Goal: Information Seeking & Learning: Learn about a topic

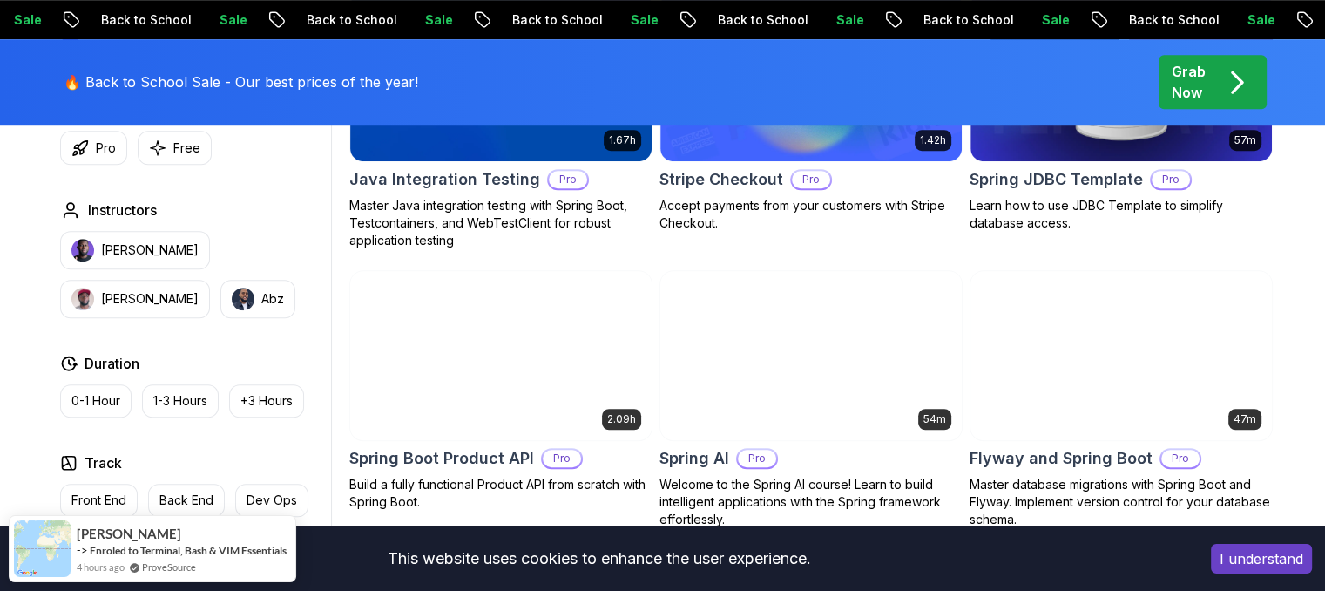
scroll to position [1230, 0]
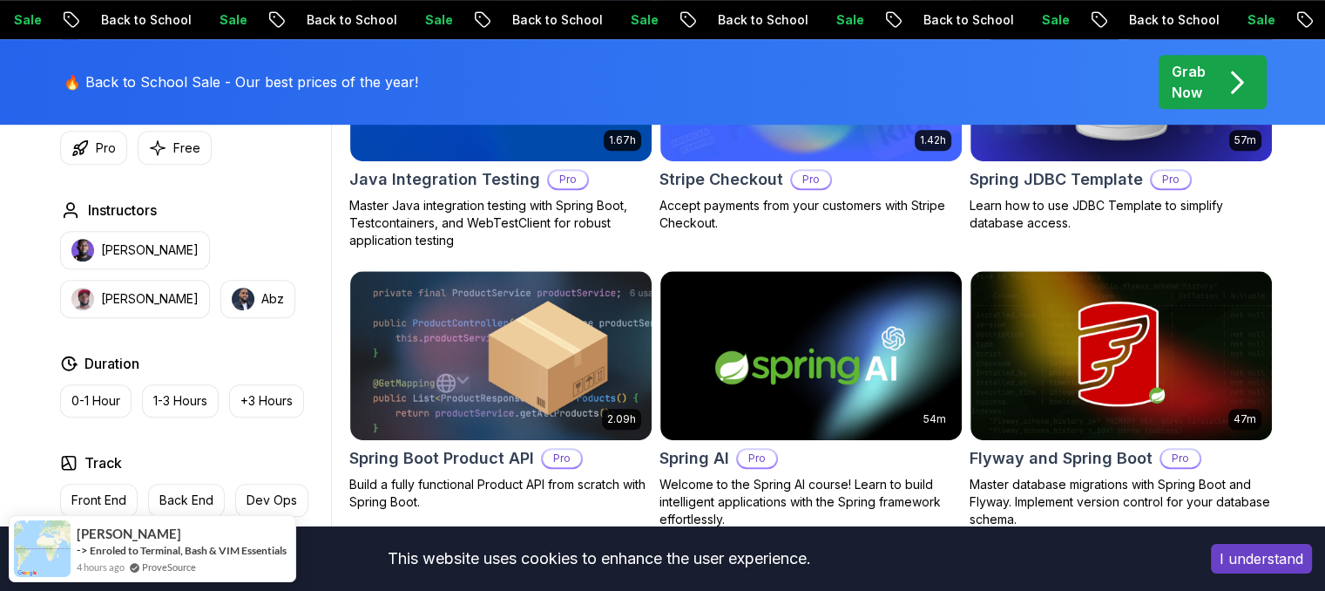
click at [1259, 560] on button "I understand" at bounding box center [1261, 558] width 101 height 30
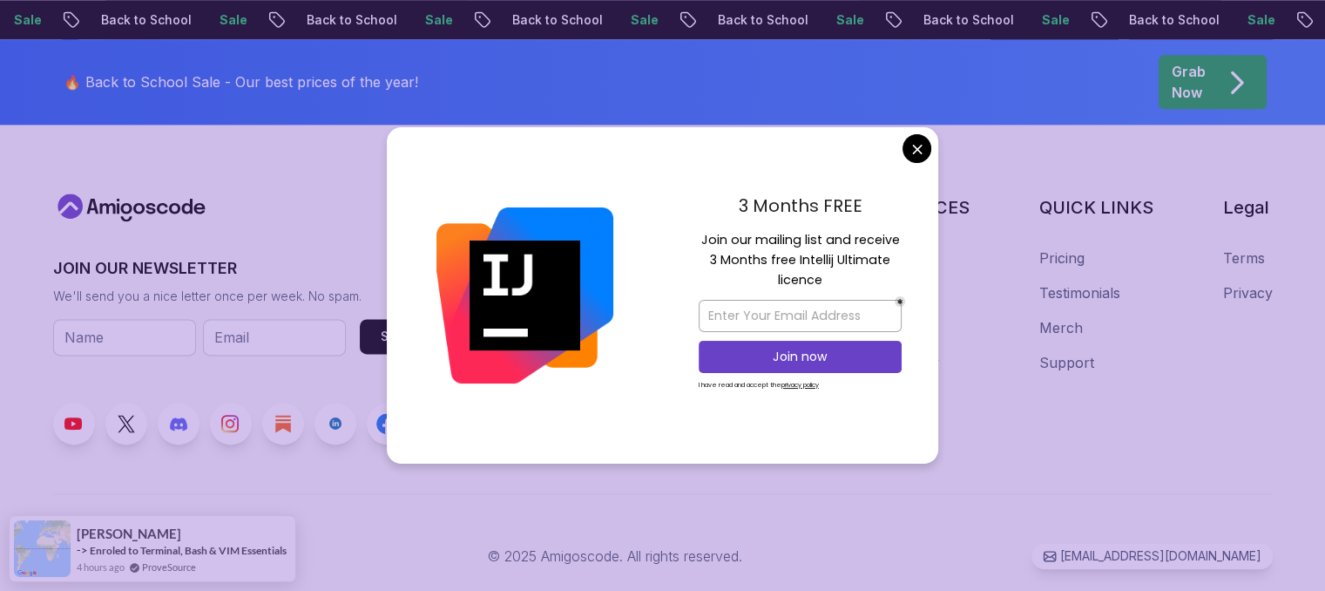
scroll to position [2377, 0]
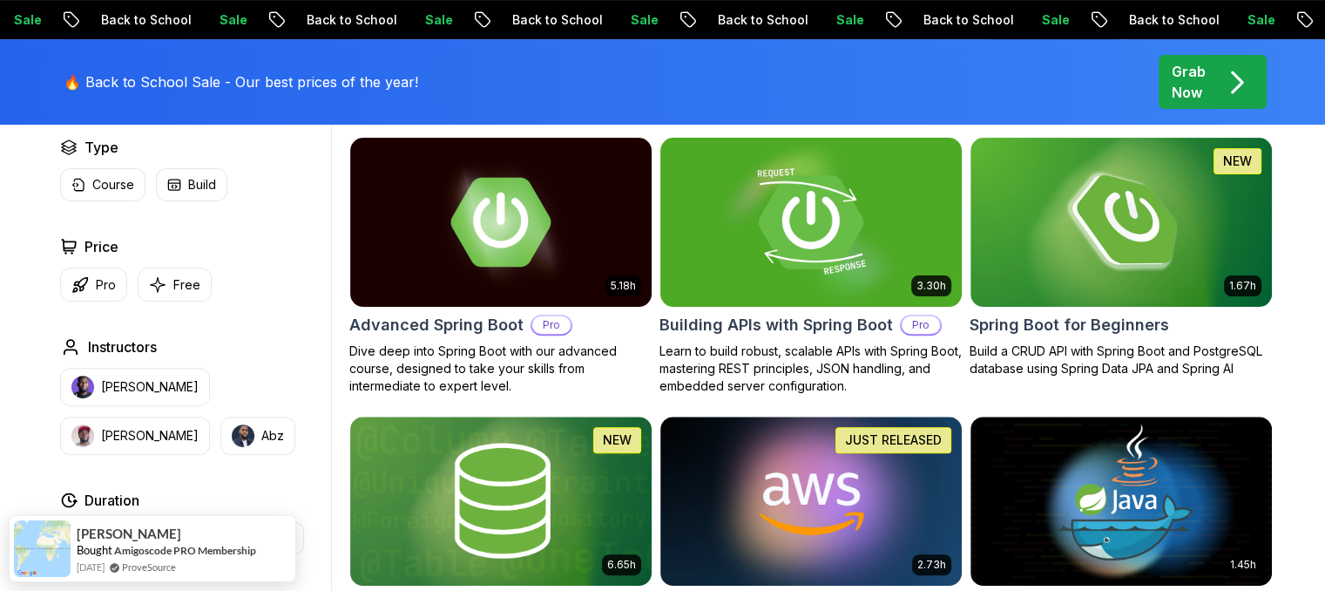
scroll to position [509, 0]
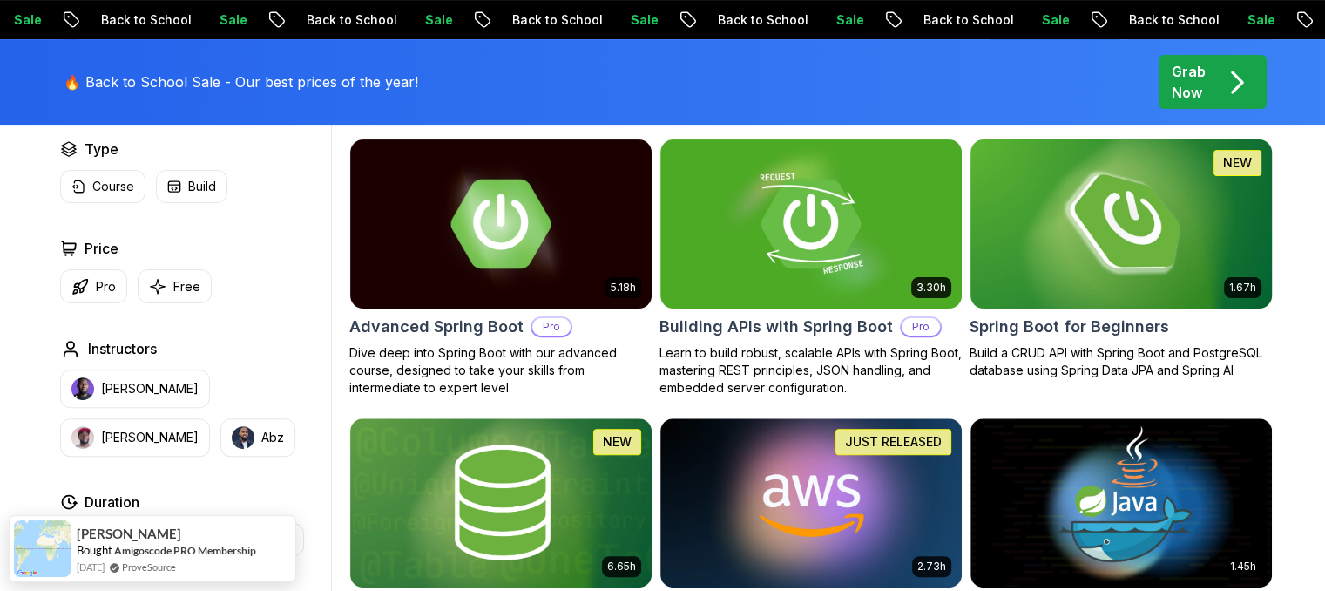
click at [1052, 220] on img at bounding box center [1120, 223] width 316 height 177
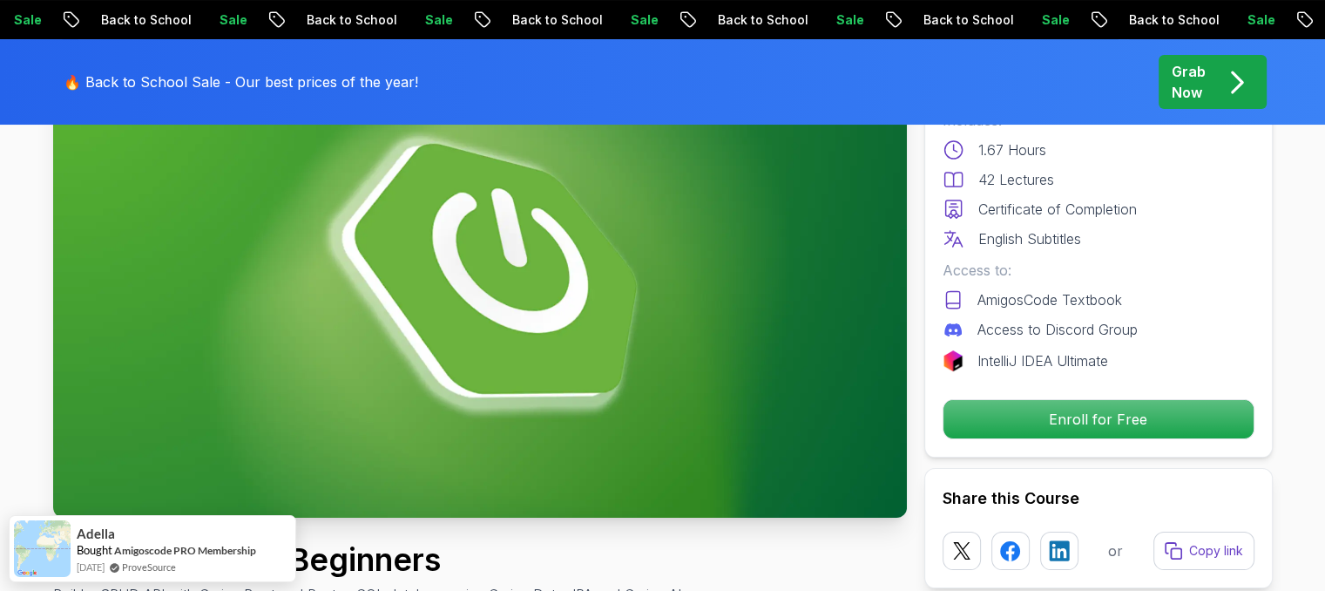
scroll to position [185, 0]
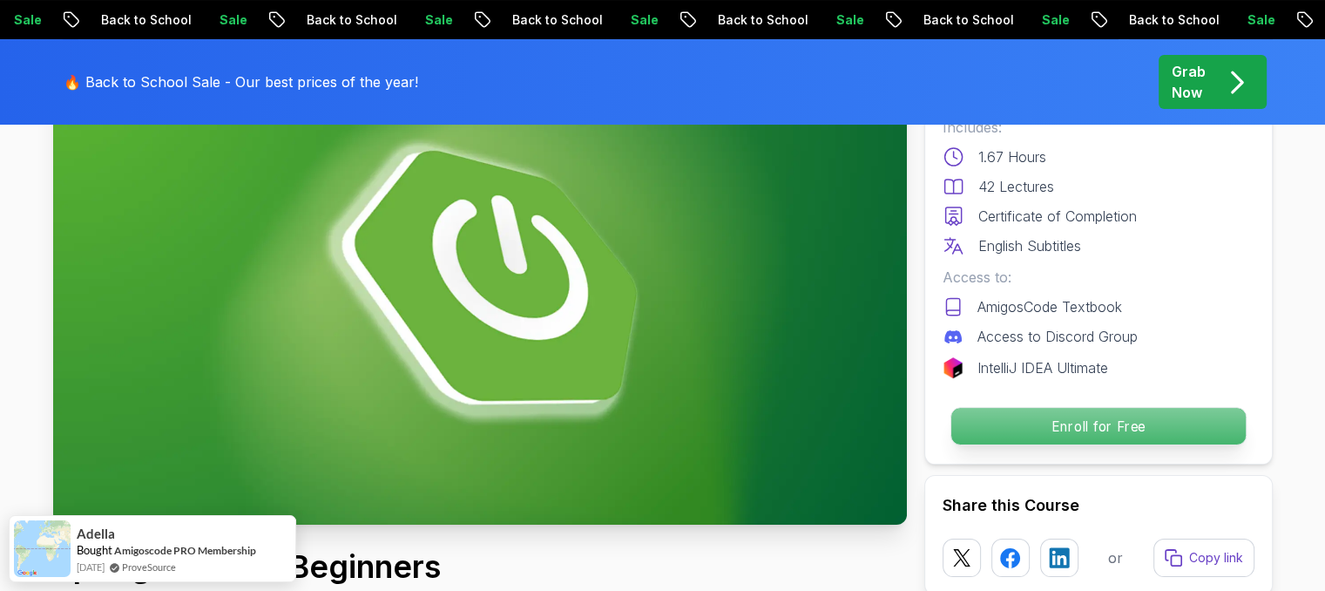
click at [1042, 434] on p "Enroll for Free" at bounding box center [1097, 426] width 294 height 37
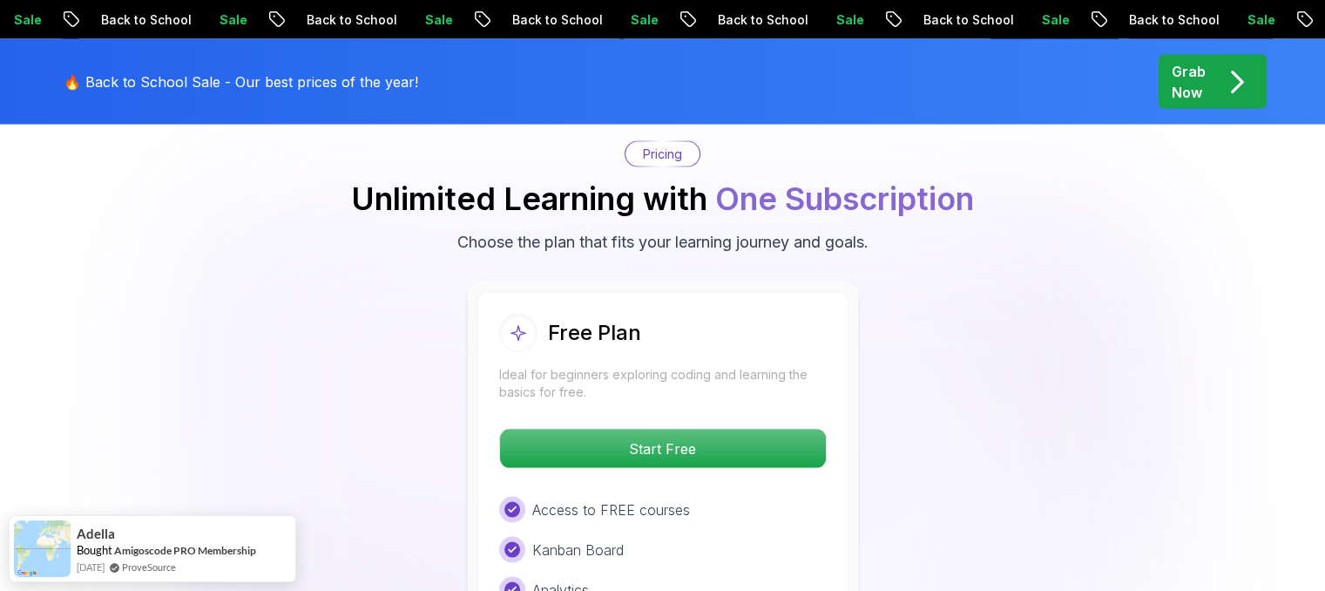
scroll to position [3651, 0]
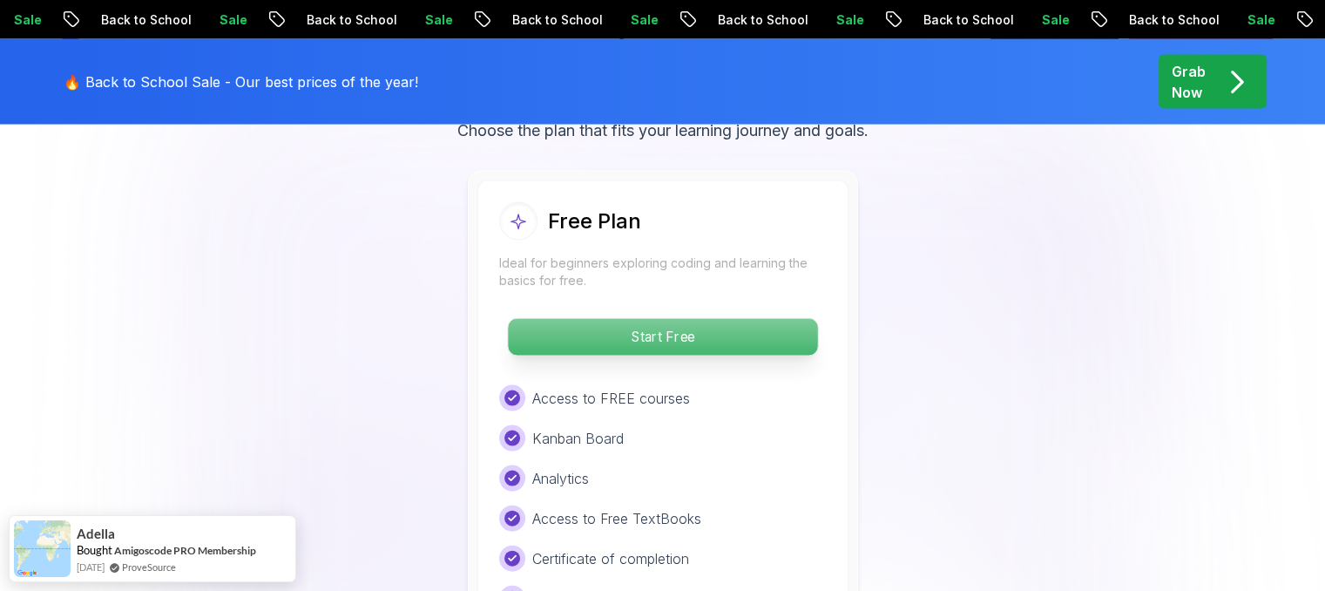
click at [704, 319] on p "Start Free" at bounding box center [662, 337] width 309 height 37
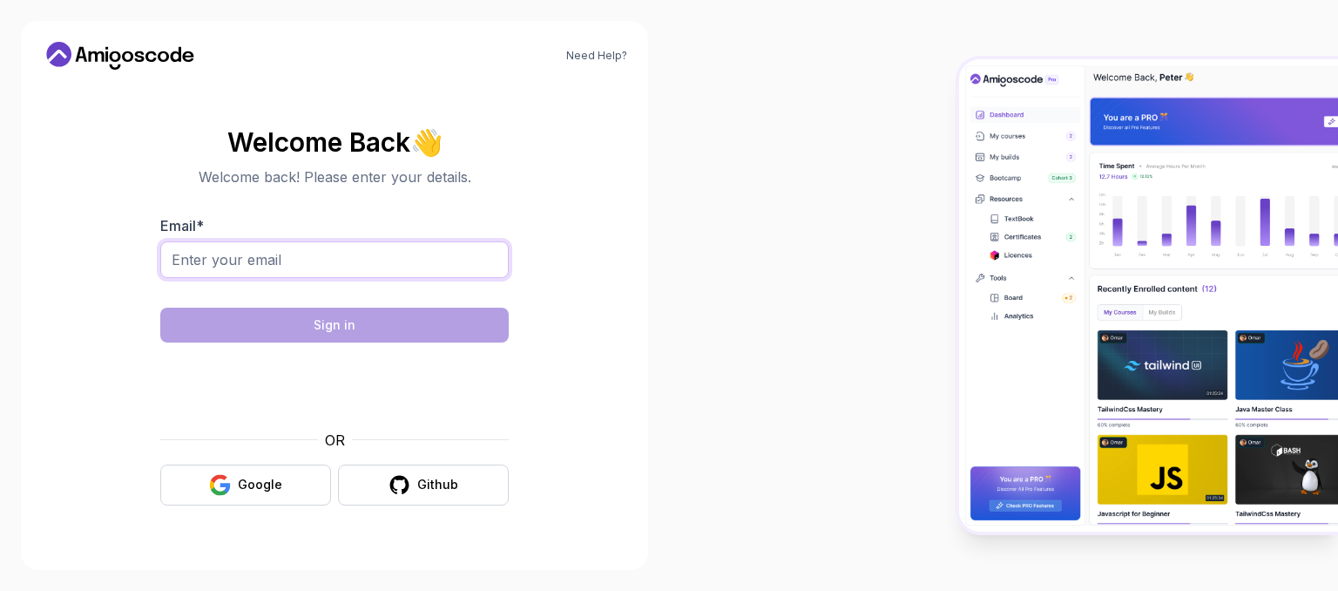
click at [247, 245] on input "Email *" at bounding box center [334, 259] width 348 height 37
type input "[EMAIL_ADDRESS][DOMAIN_NAME]"
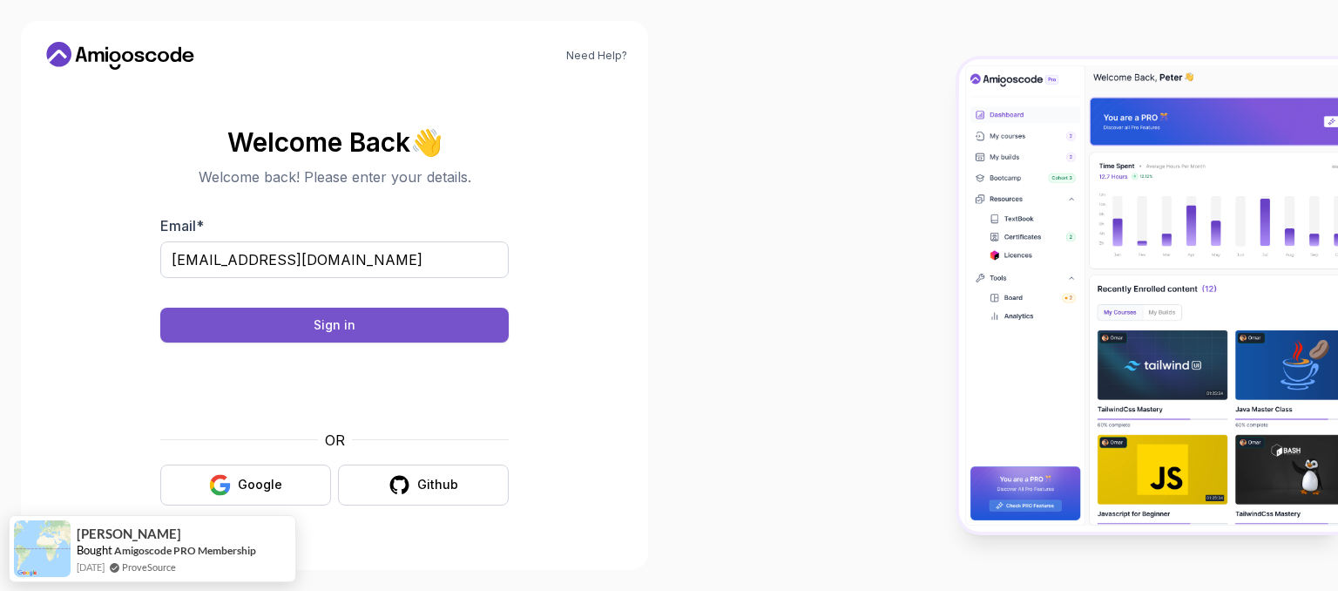
click at [288, 321] on button "Sign in" at bounding box center [334, 324] width 348 height 35
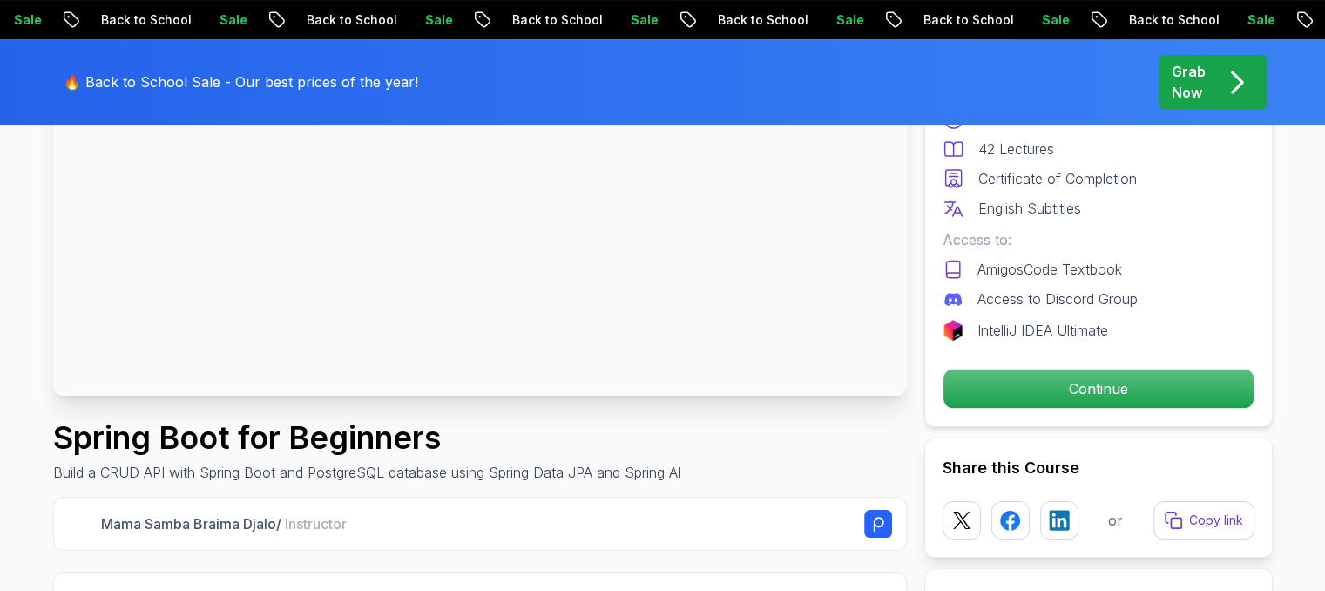
scroll to position [329, 0]
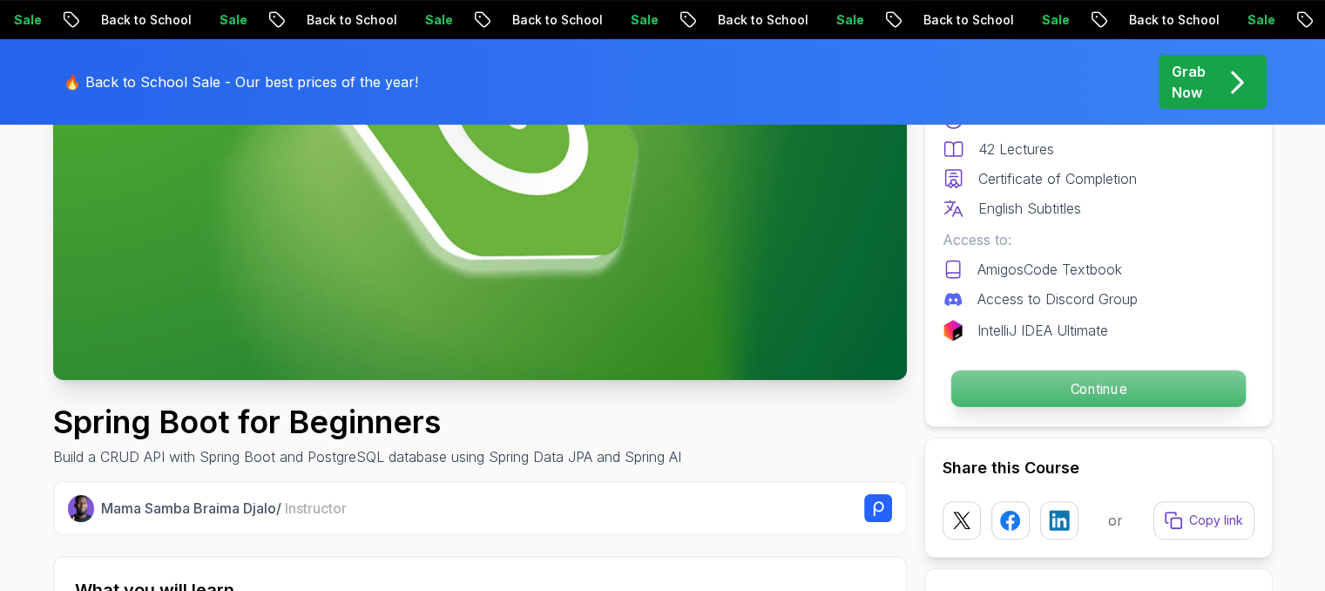
click at [1069, 398] on p "Continue" at bounding box center [1097, 388] width 294 height 37
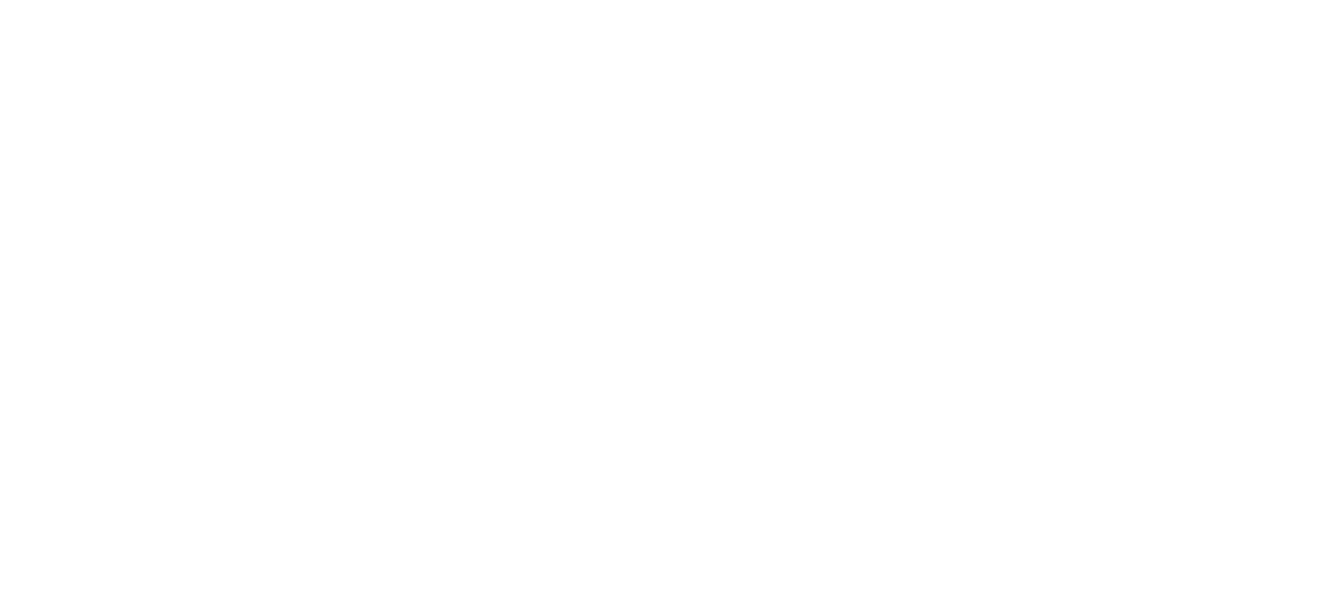
click at [1042, 0] on html at bounding box center [669, 0] width 1338 height 0
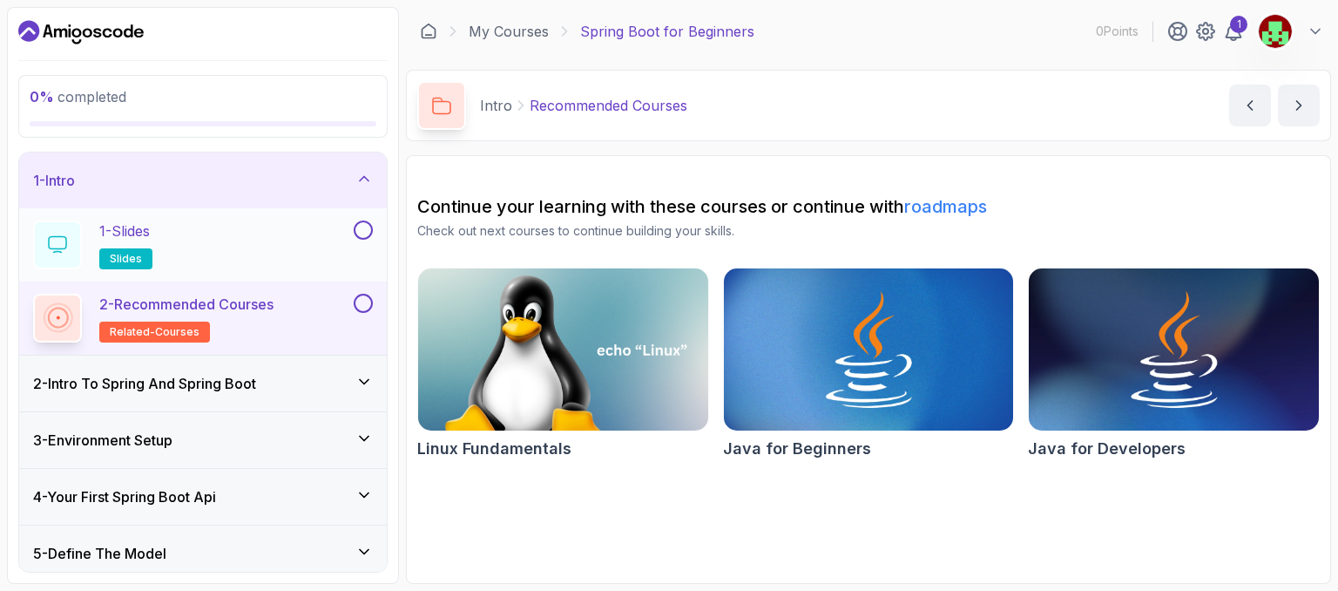
click at [122, 248] on p "slides" at bounding box center [125, 258] width 53 height 21
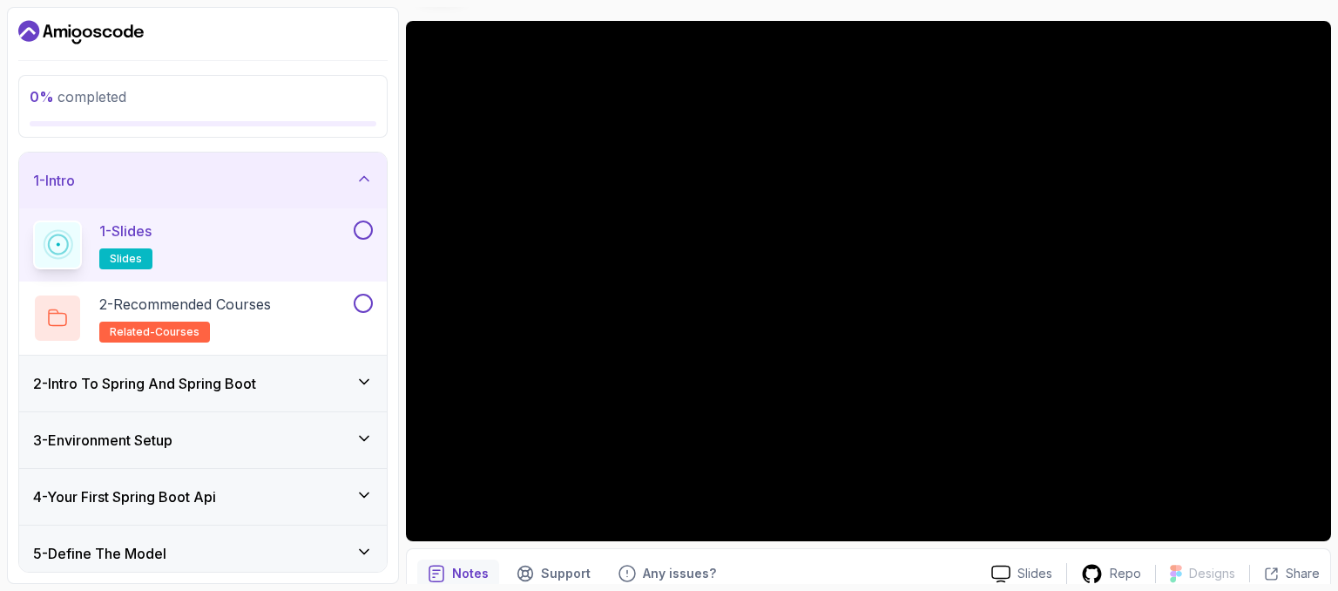
scroll to position [132, 0]
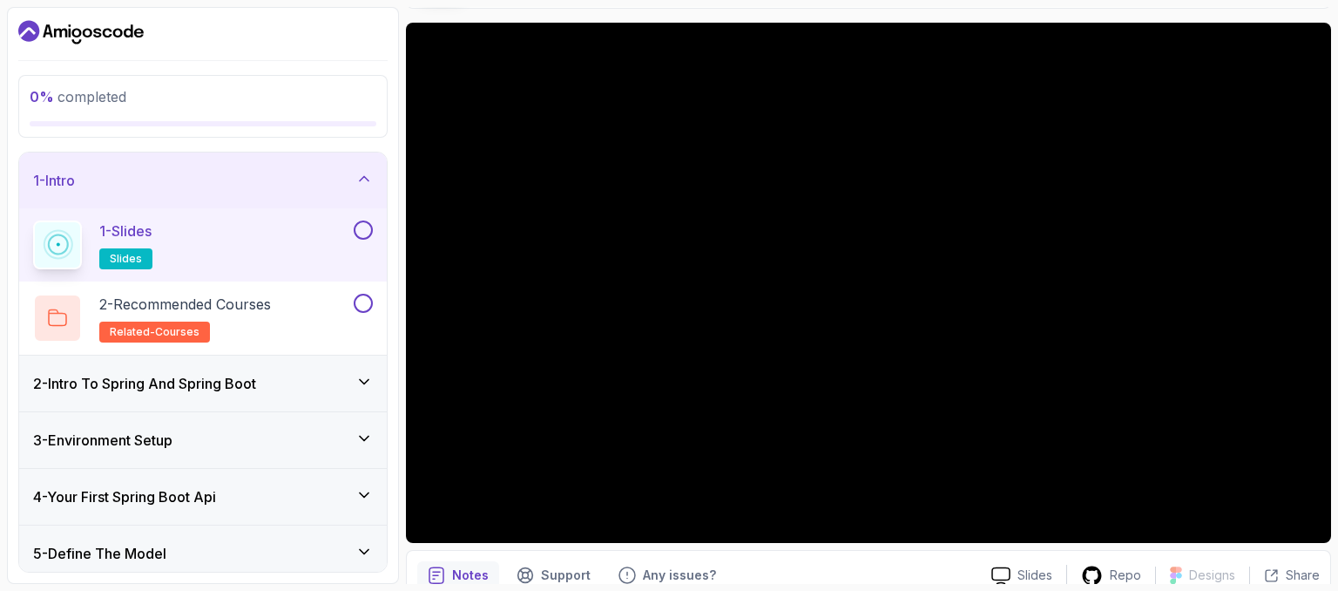
click at [368, 233] on button at bounding box center [363, 229] width 19 height 19
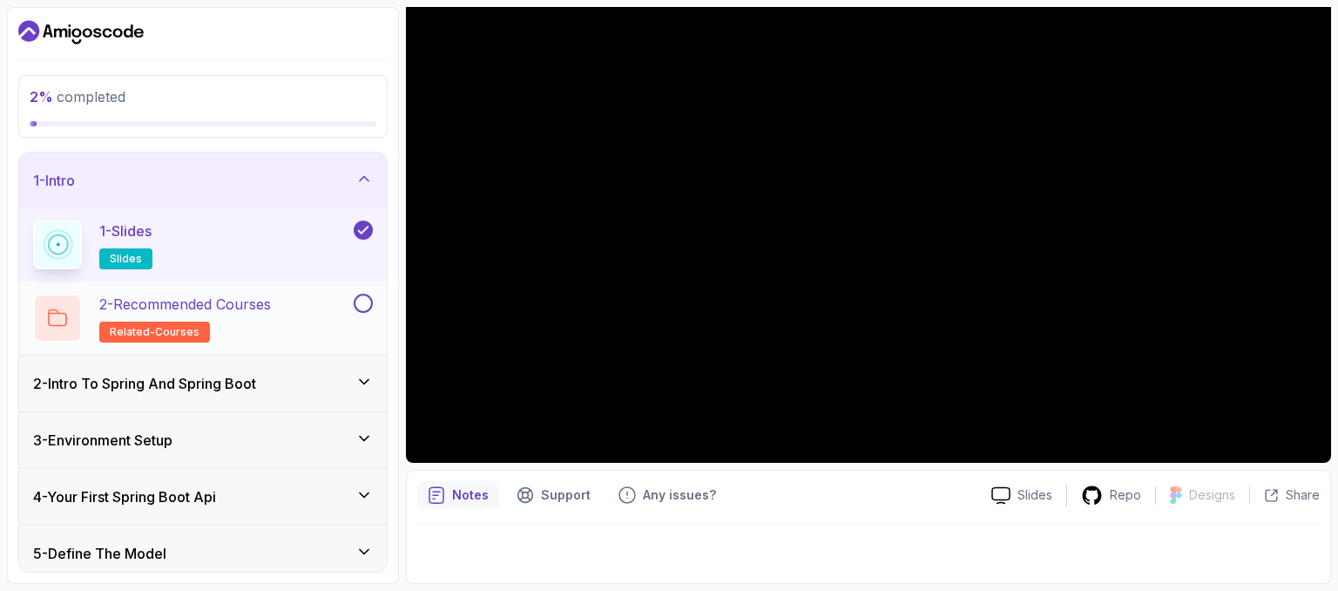
click at [366, 303] on button at bounding box center [363, 303] width 19 height 19
click at [292, 310] on div "2 - Recommended Courses related-courses" at bounding box center [191, 318] width 317 height 49
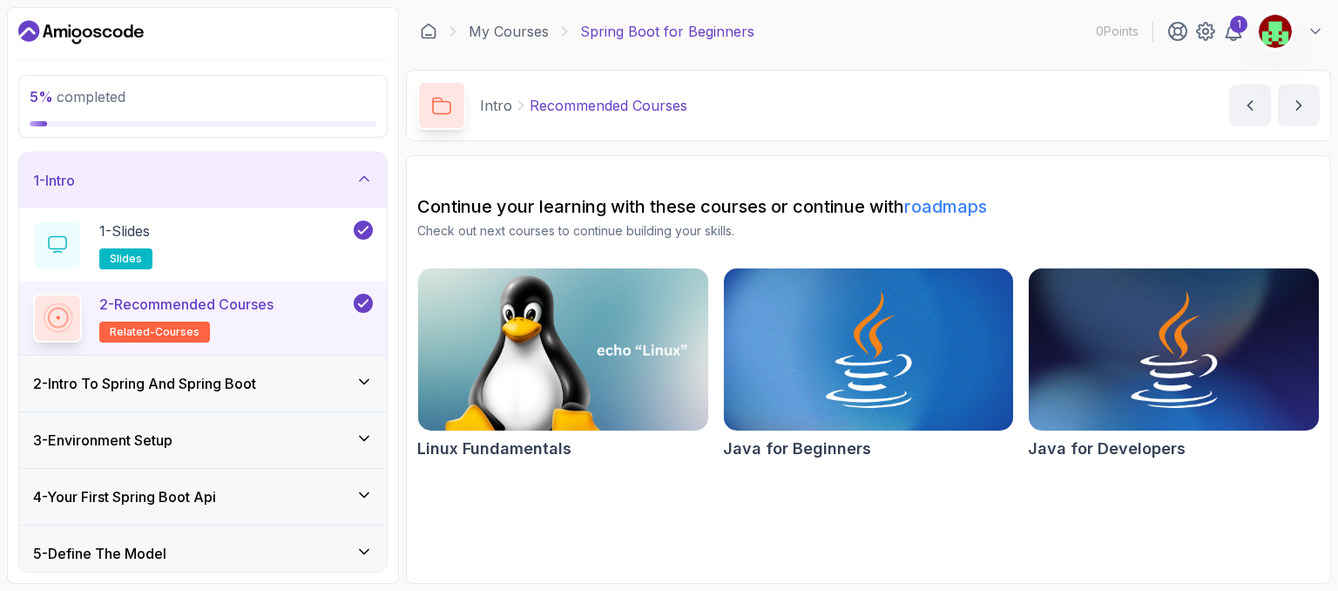
click at [300, 380] on div "2 - Intro To Spring And Spring Boot" at bounding box center [203, 383] width 340 height 21
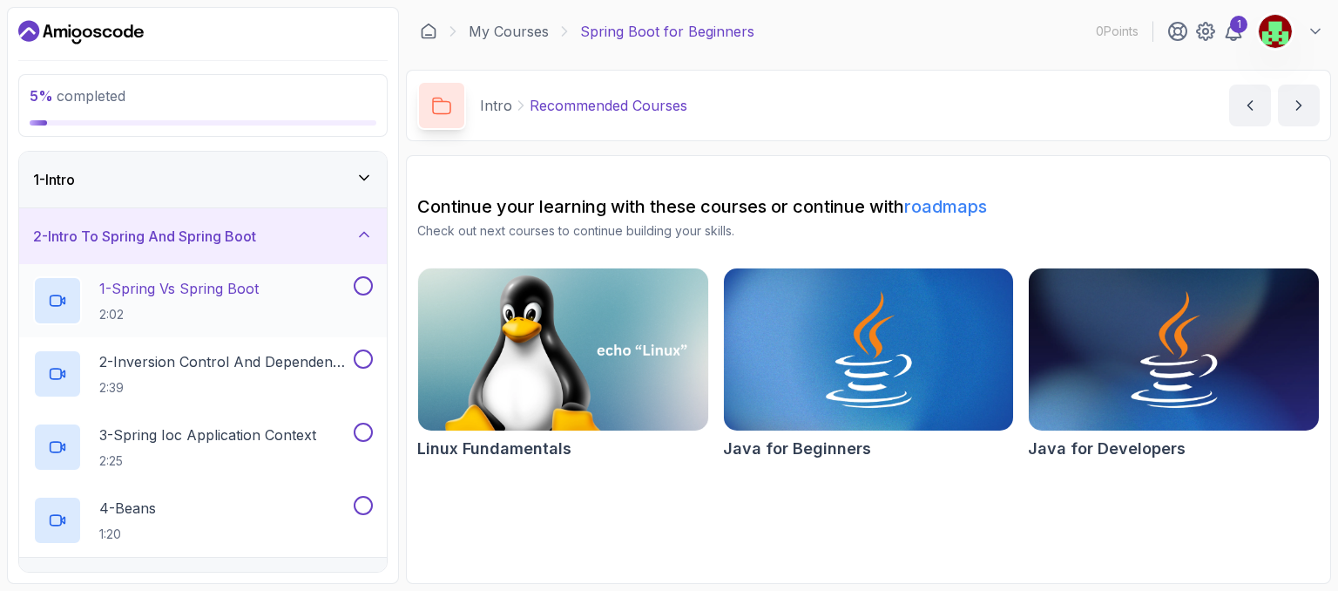
click at [223, 291] on p "1 - Spring Vs Spring Boot" at bounding box center [178, 288] width 159 height 21
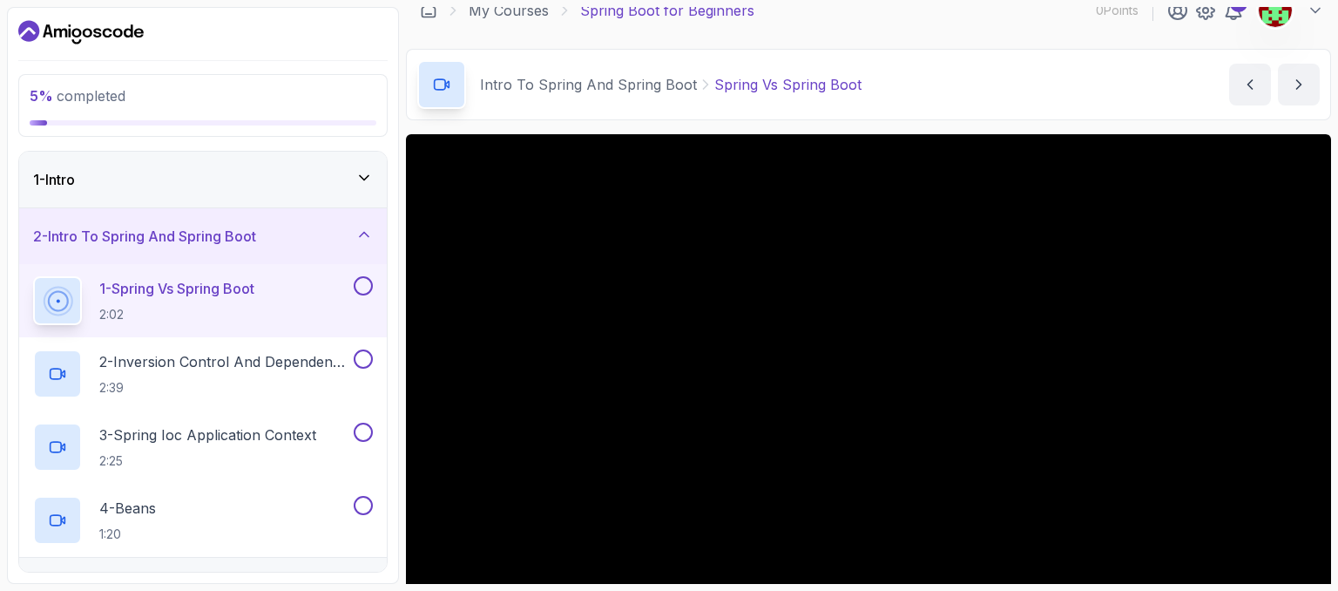
scroll to position [21, 0]
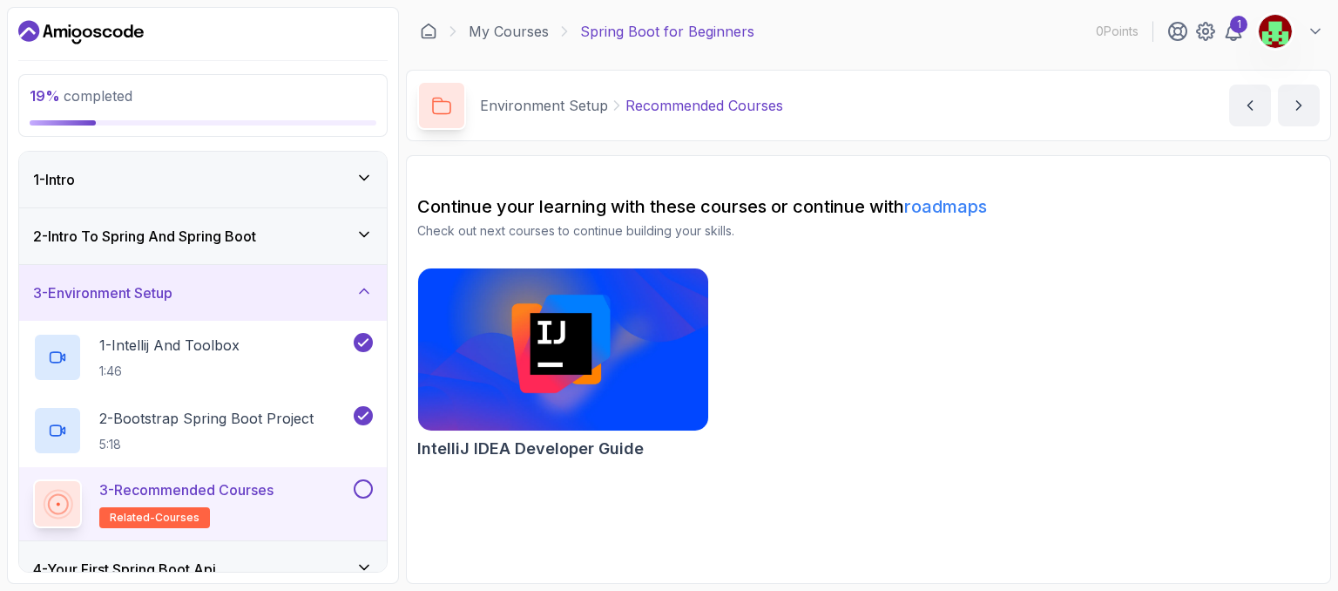
click at [362, 489] on button at bounding box center [363, 488] width 19 height 19
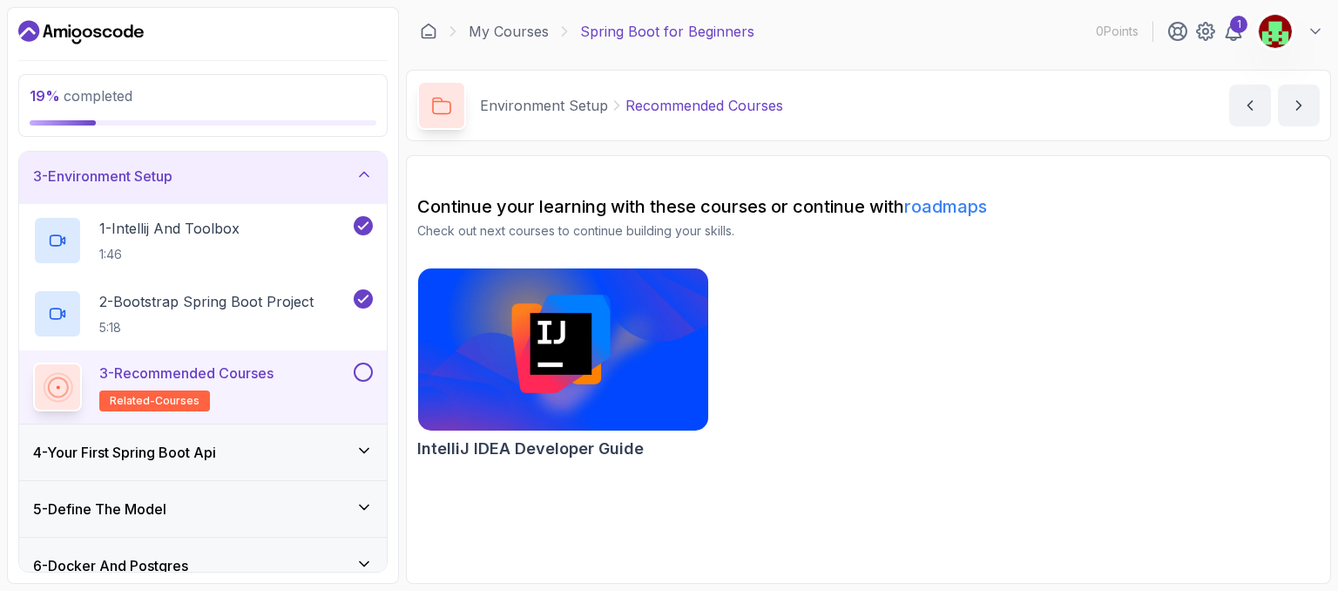
scroll to position [118, 0]
click at [351, 436] on div "4 - Your First Spring Boot Api" at bounding box center [203, 450] width 368 height 56
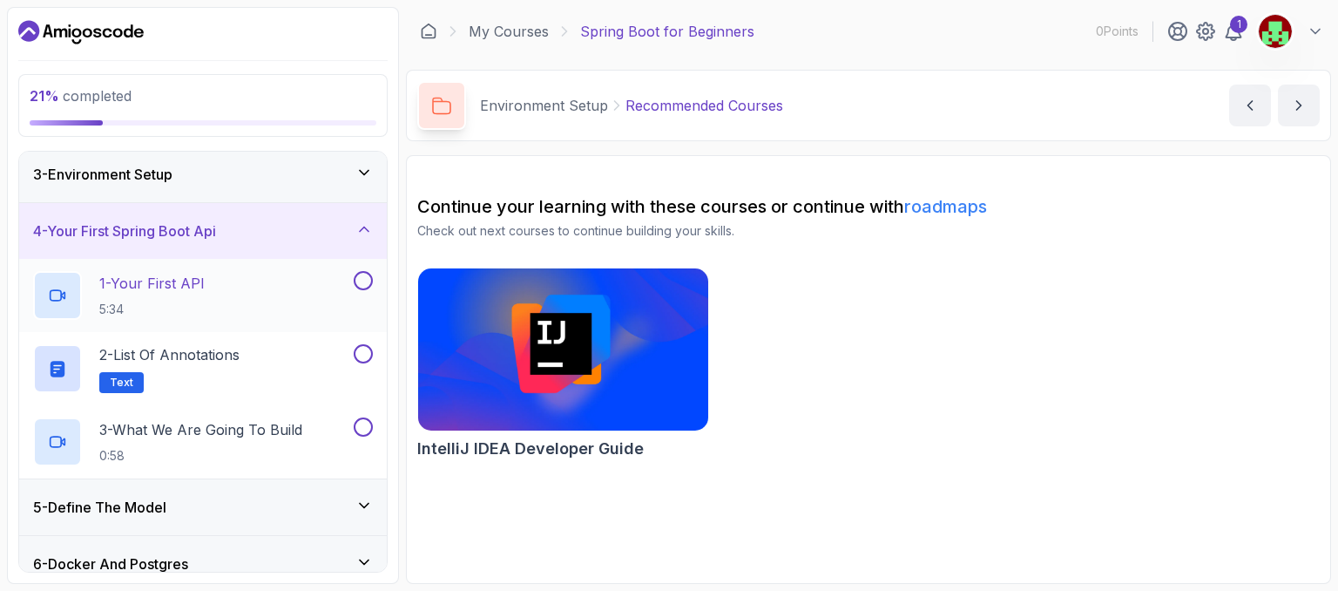
click at [150, 287] on p "1 - Your First API" at bounding box center [151, 283] width 105 height 21
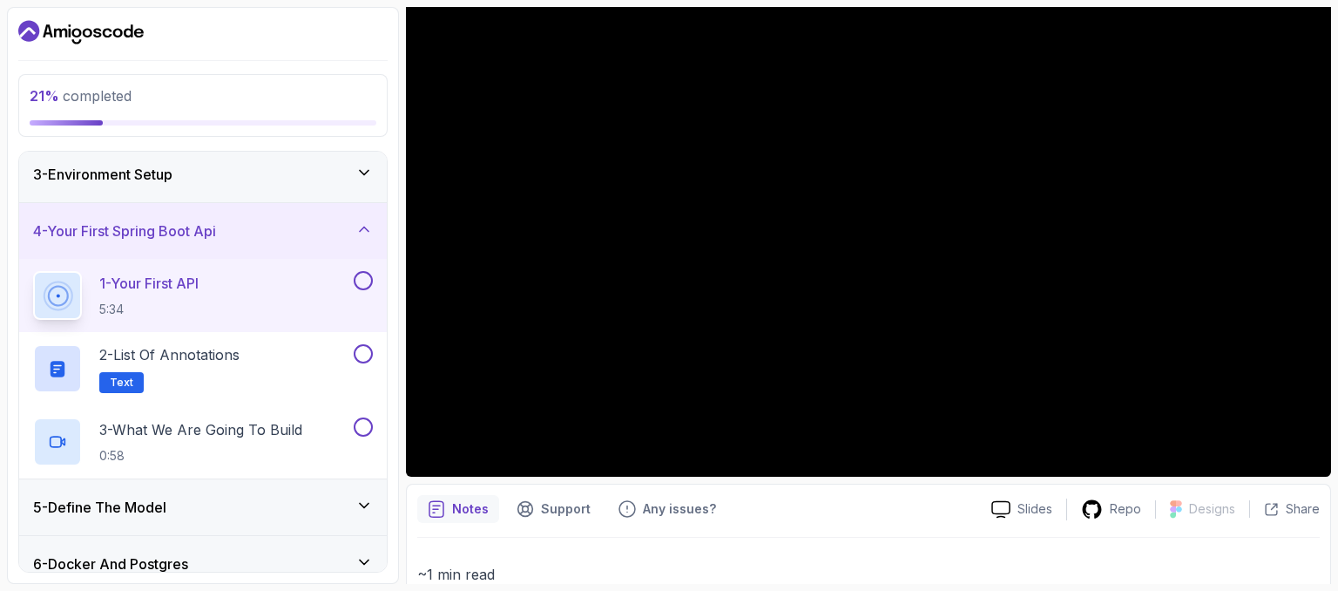
scroll to position [170, 0]
